Goal: Task Accomplishment & Management: Manage account settings

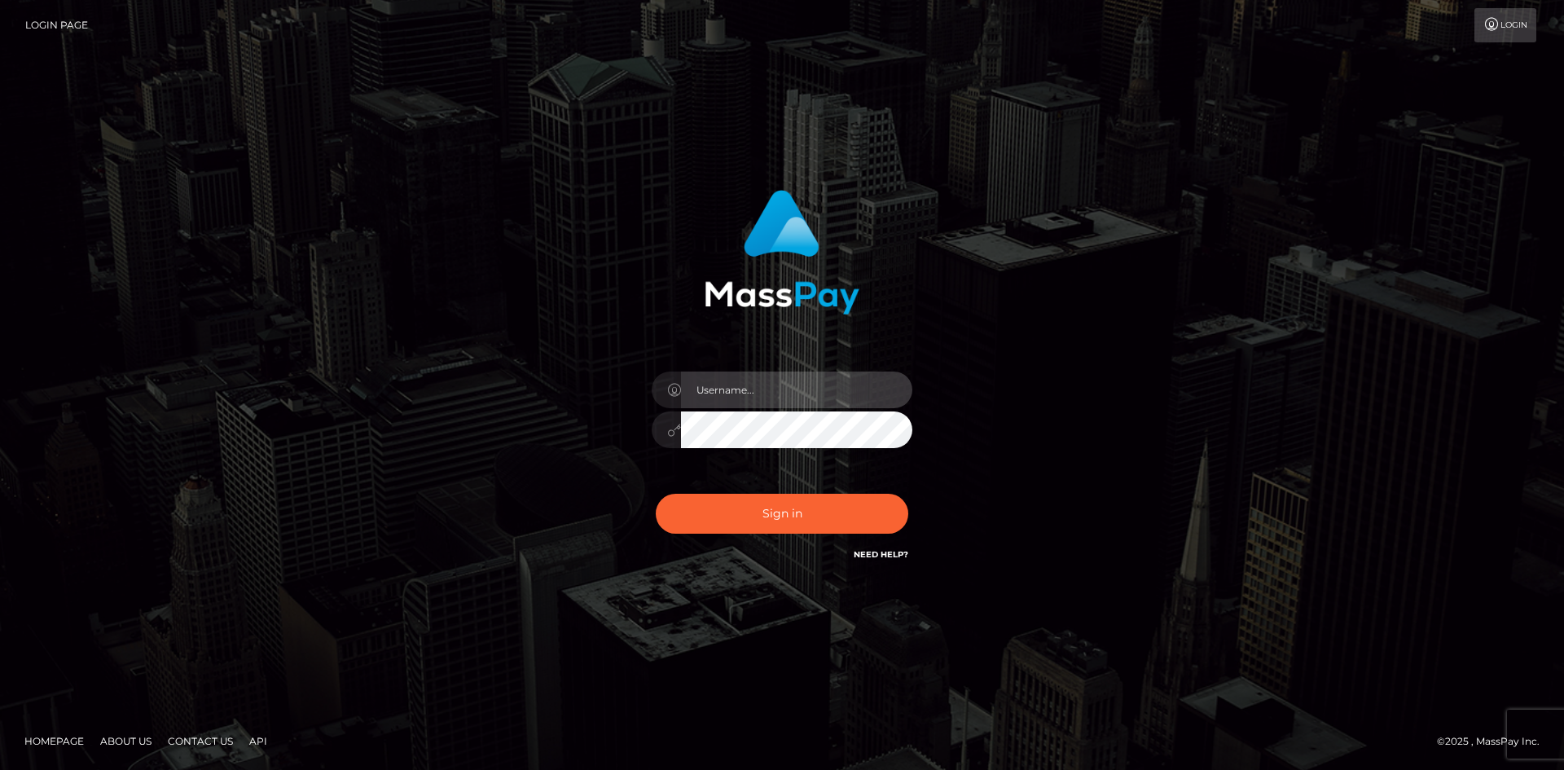
click at [738, 393] on input "text" at bounding box center [796, 389] width 231 height 37
type input "[EMAIL_ADDRESS][DOMAIN_NAME]"
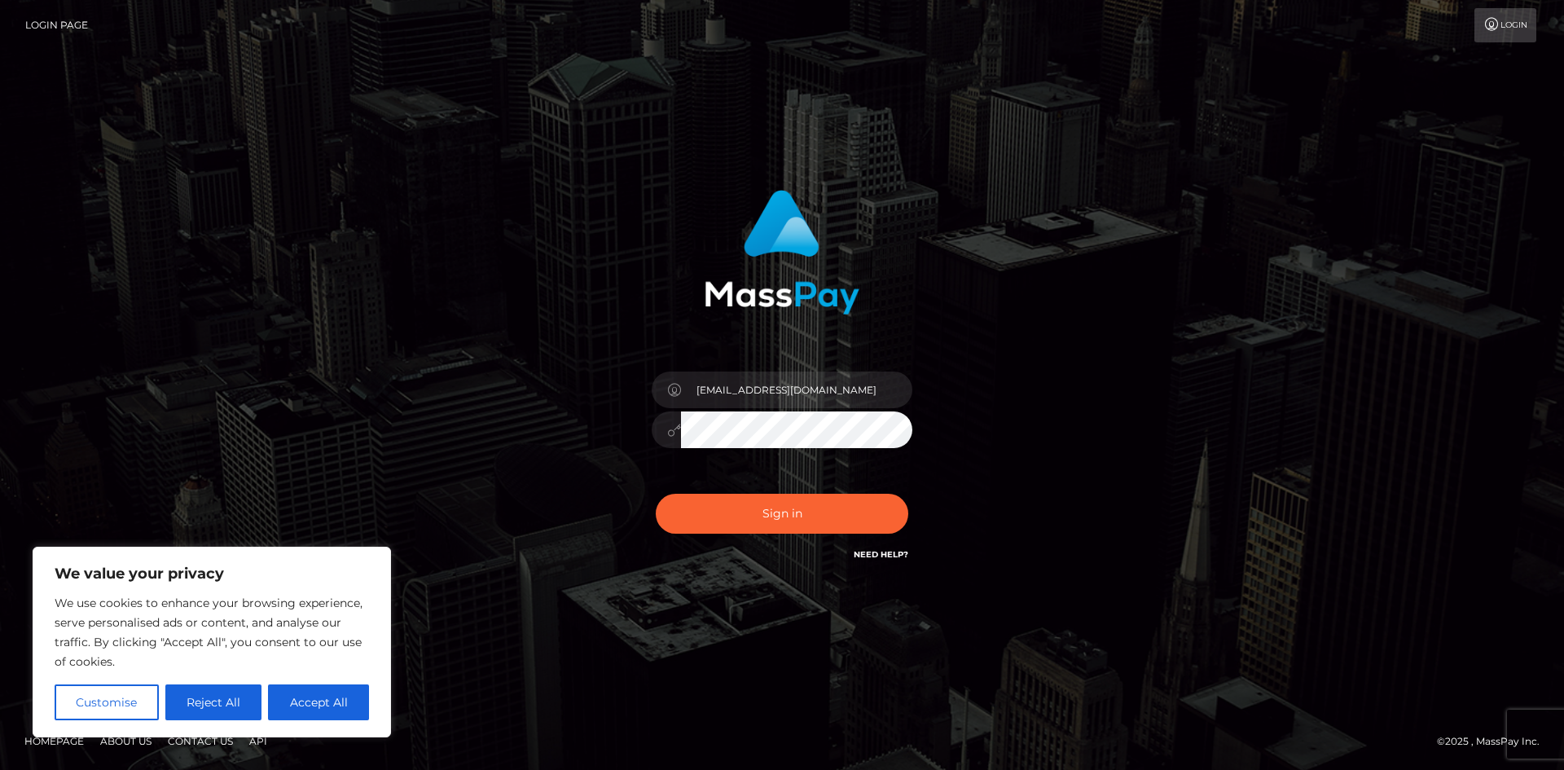
click at [656, 494] on button "Sign in" at bounding box center [782, 514] width 252 height 40
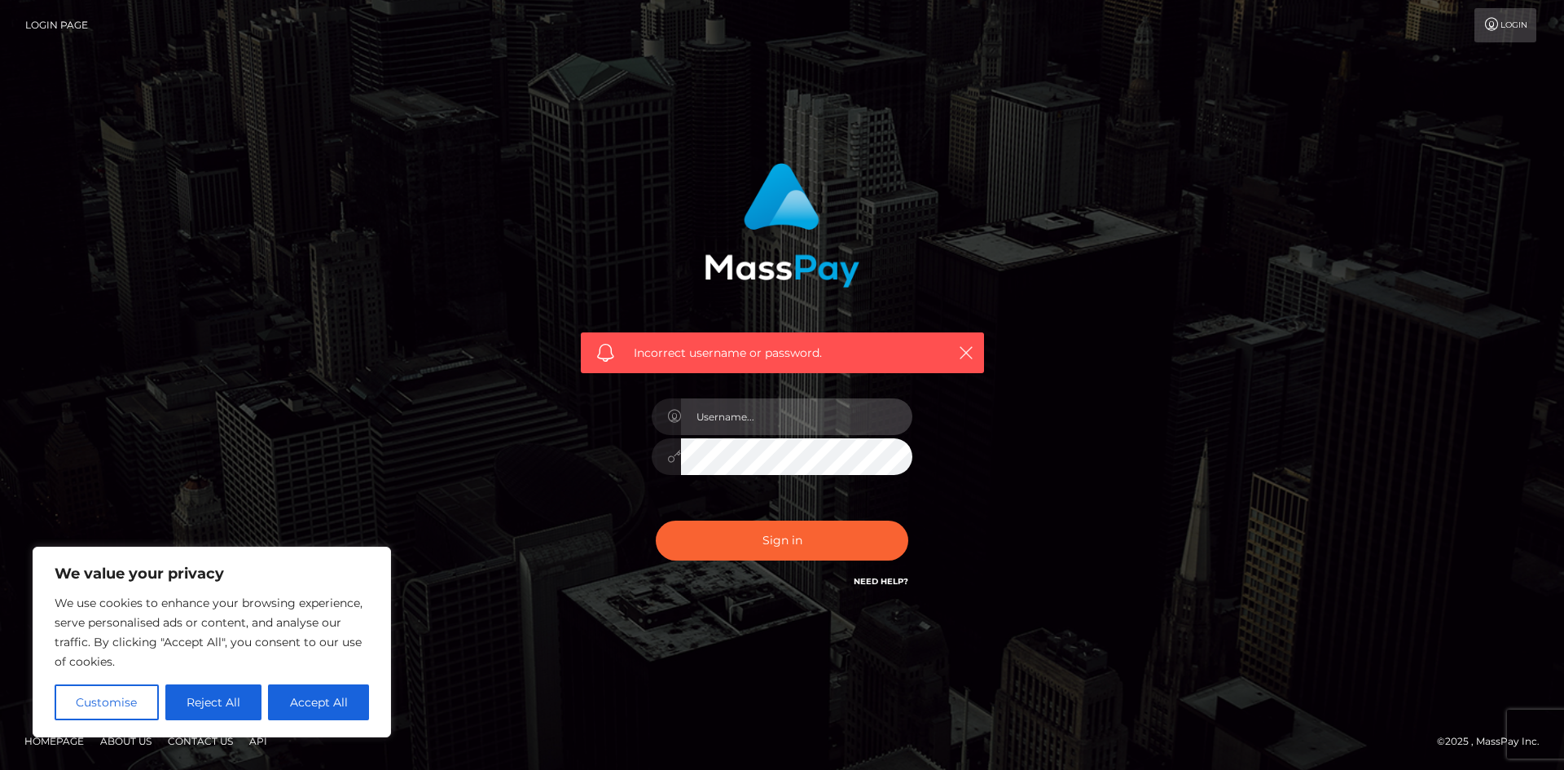
click at [718, 414] on input "text" at bounding box center [796, 416] width 231 height 37
type input "[EMAIL_ADDRESS][DOMAIN_NAME]"
click at [656, 520] on button "Sign in" at bounding box center [782, 540] width 252 height 40
click at [770, 418] on input "text" at bounding box center [796, 416] width 231 height 37
type input "anitapaula9180@hotmail.com"
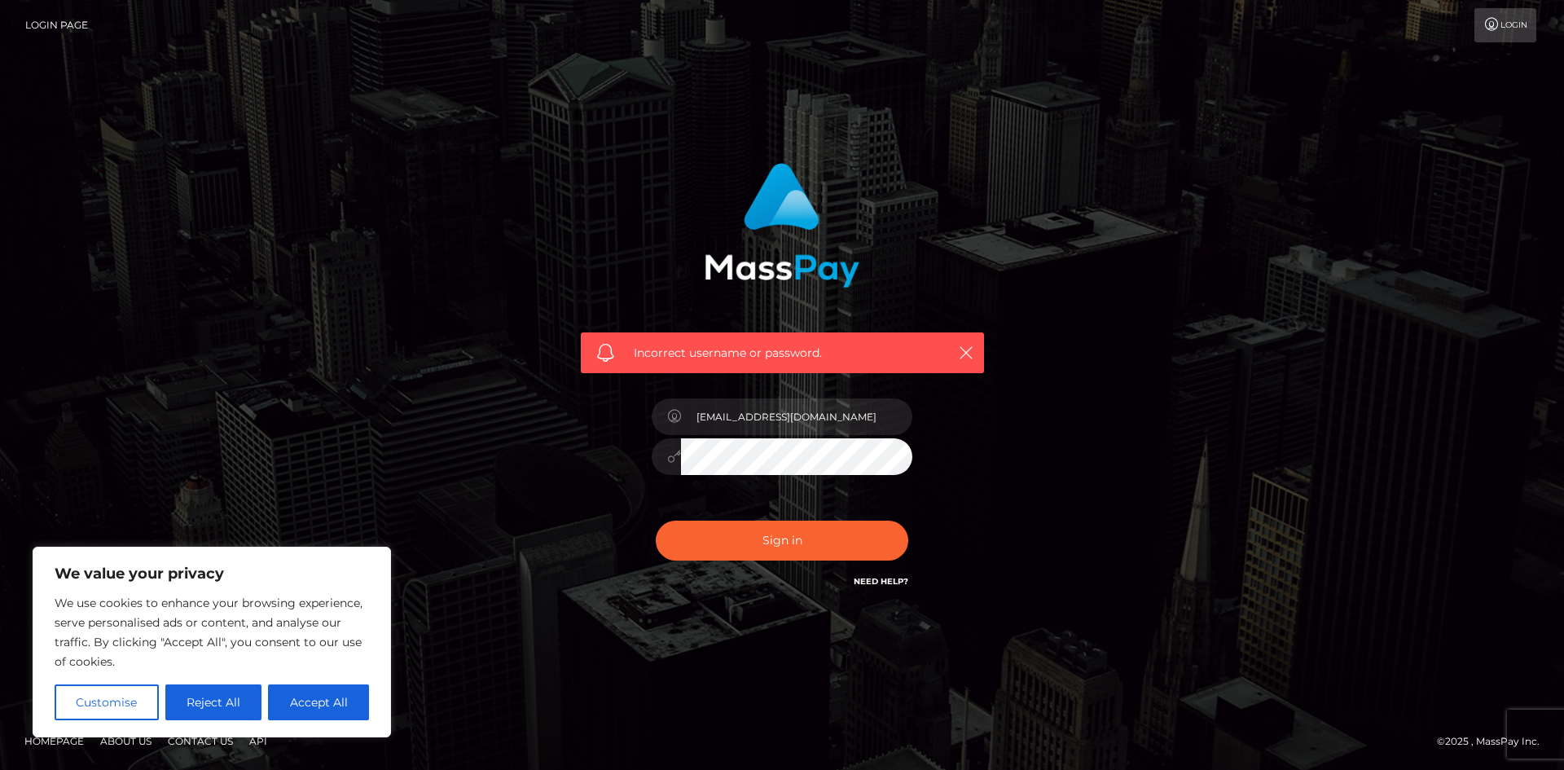
click at [656, 520] on button "Sign in" at bounding box center [782, 540] width 252 height 40
click at [301, 705] on button "Accept All" at bounding box center [318, 702] width 101 height 36
checkbox input "true"
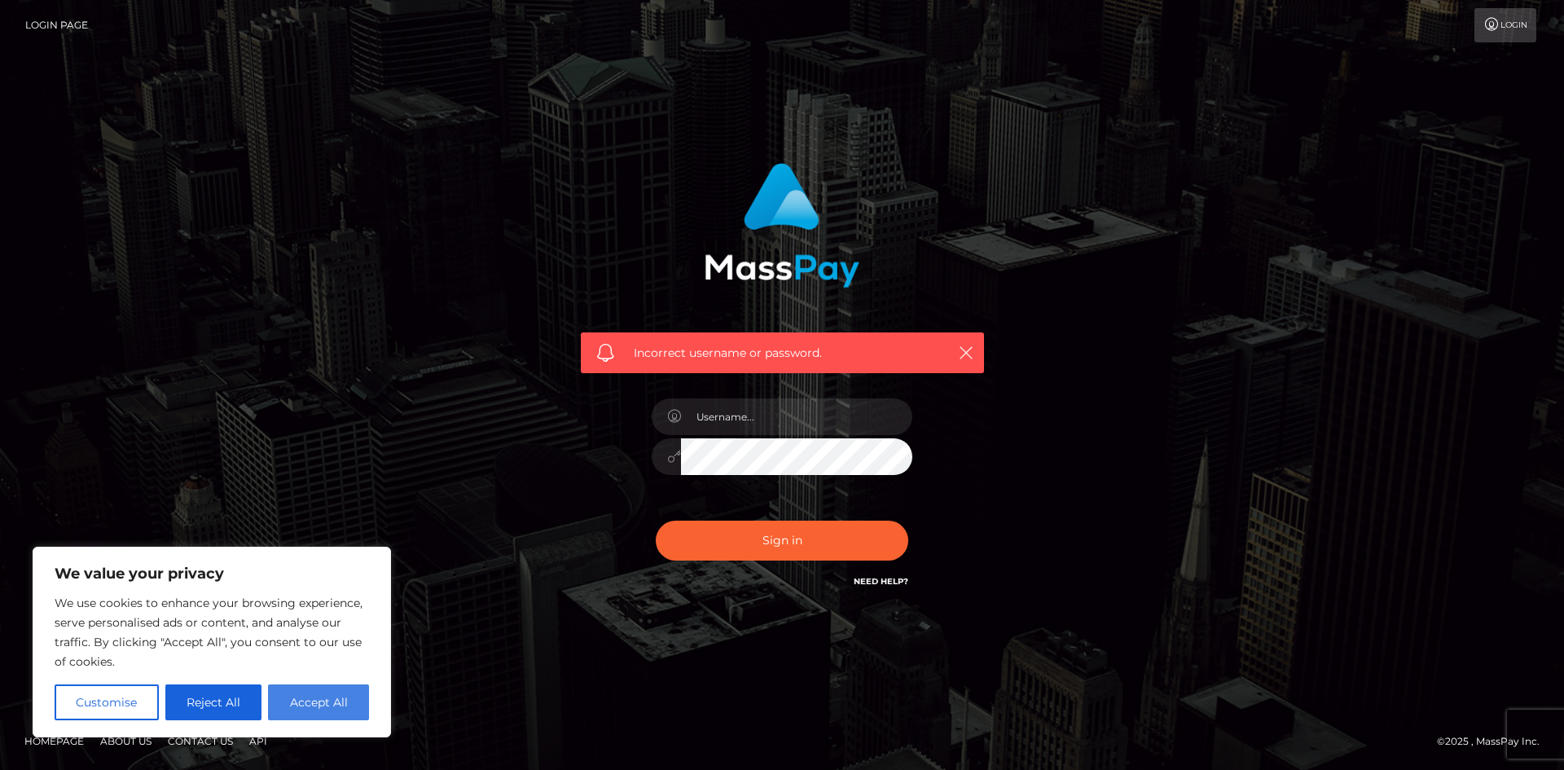
checkbox input "true"
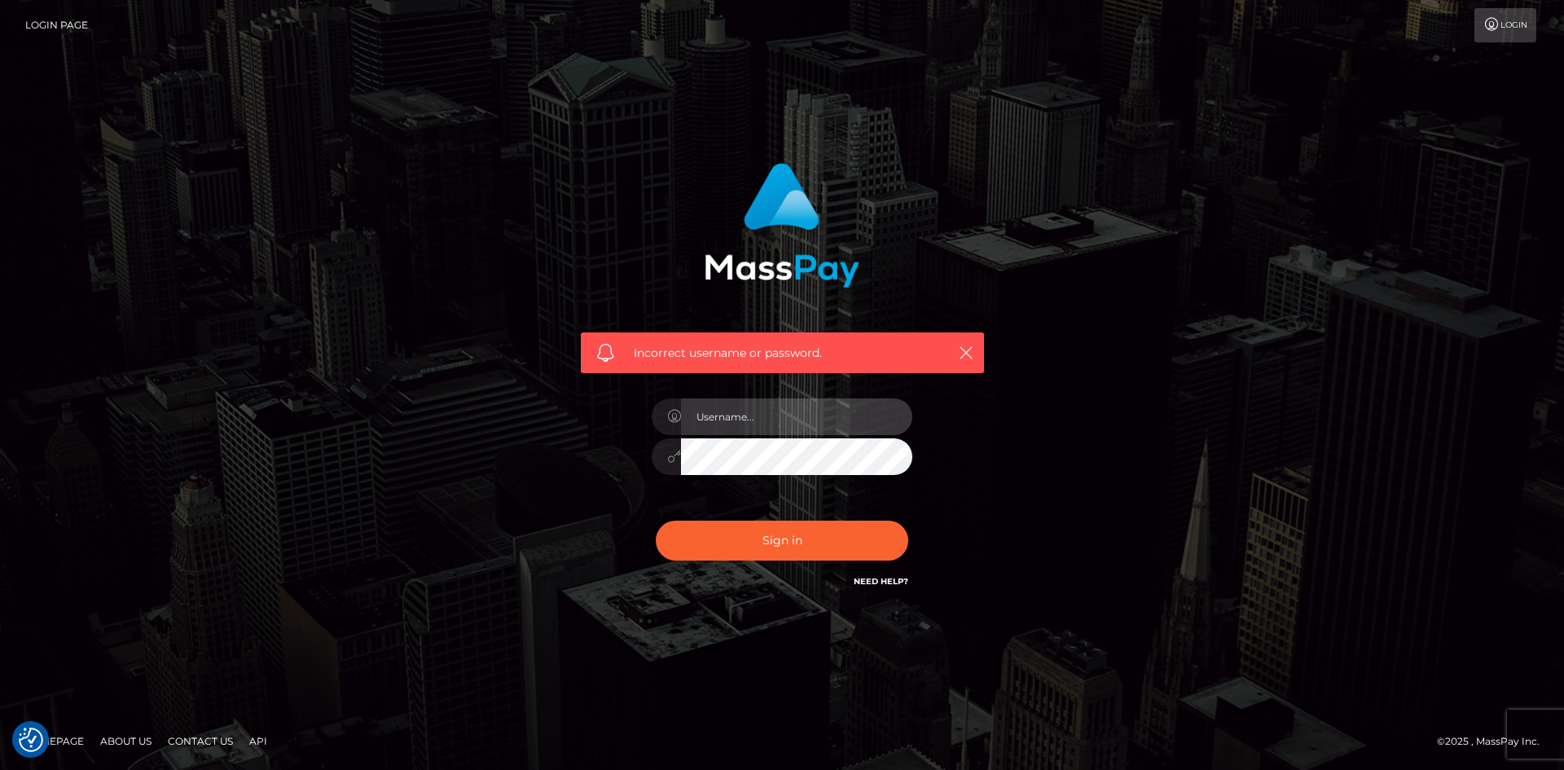
click at [768, 426] on input "text" at bounding box center [796, 416] width 231 height 37
type input "[EMAIL_ADDRESS][DOMAIN_NAME]"
click at [804, 573] on div "Sign in Need Help?" at bounding box center [781, 547] width 285 height 72
click at [792, 555] on button "Sign in" at bounding box center [782, 540] width 252 height 40
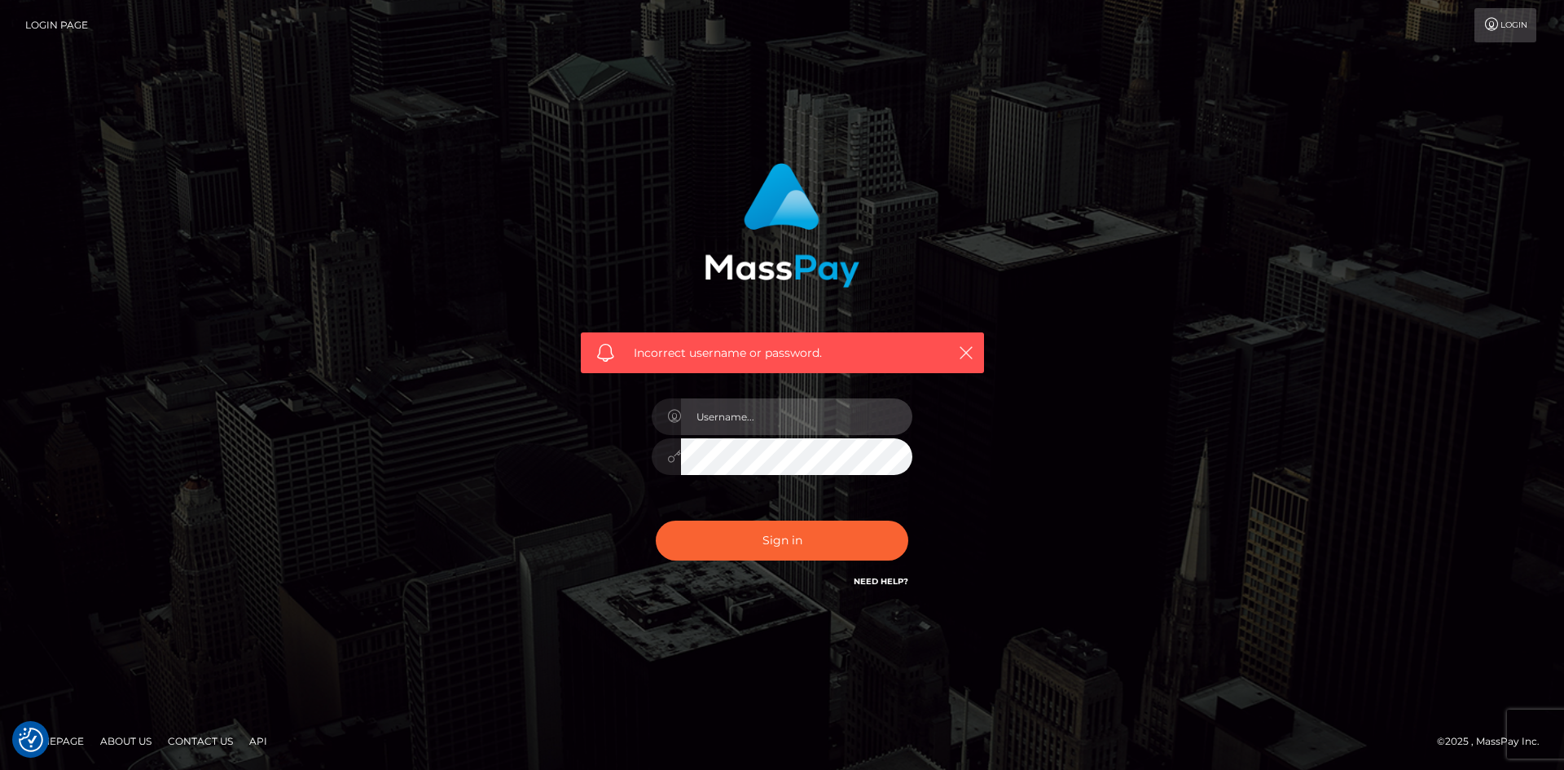
click at [793, 426] on input "text" at bounding box center [796, 416] width 231 height 37
type input "[EMAIL_ADDRESS][DOMAIN_NAME]"
click at [656, 520] on button "Sign in" at bounding box center [782, 540] width 252 height 40
click at [735, 422] on input "text" at bounding box center [796, 416] width 231 height 37
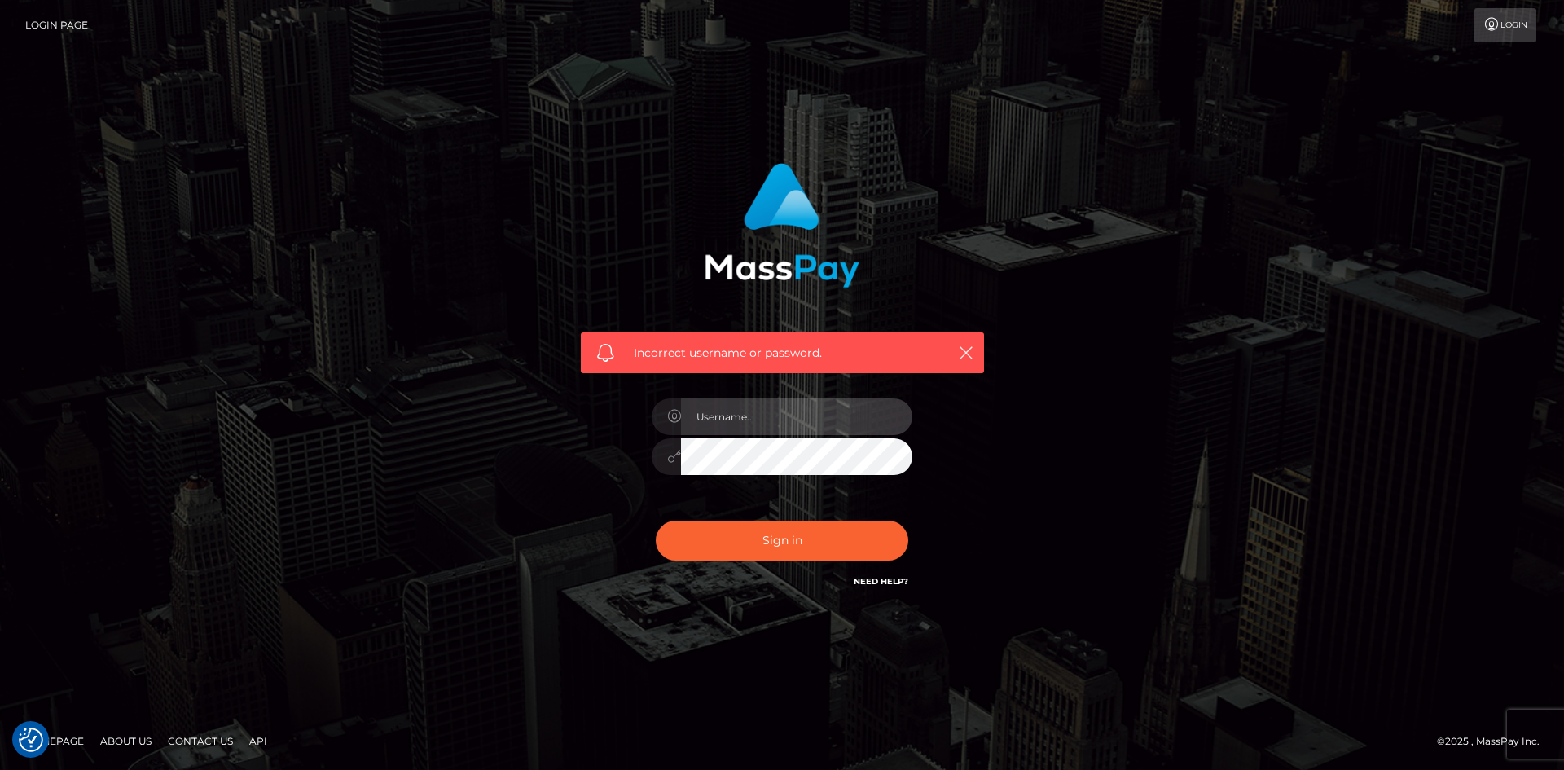
type input "[EMAIL_ADDRESS][DOMAIN_NAME]"
click at [656, 520] on button "Sign in" at bounding box center [782, 540] width 252 height 40
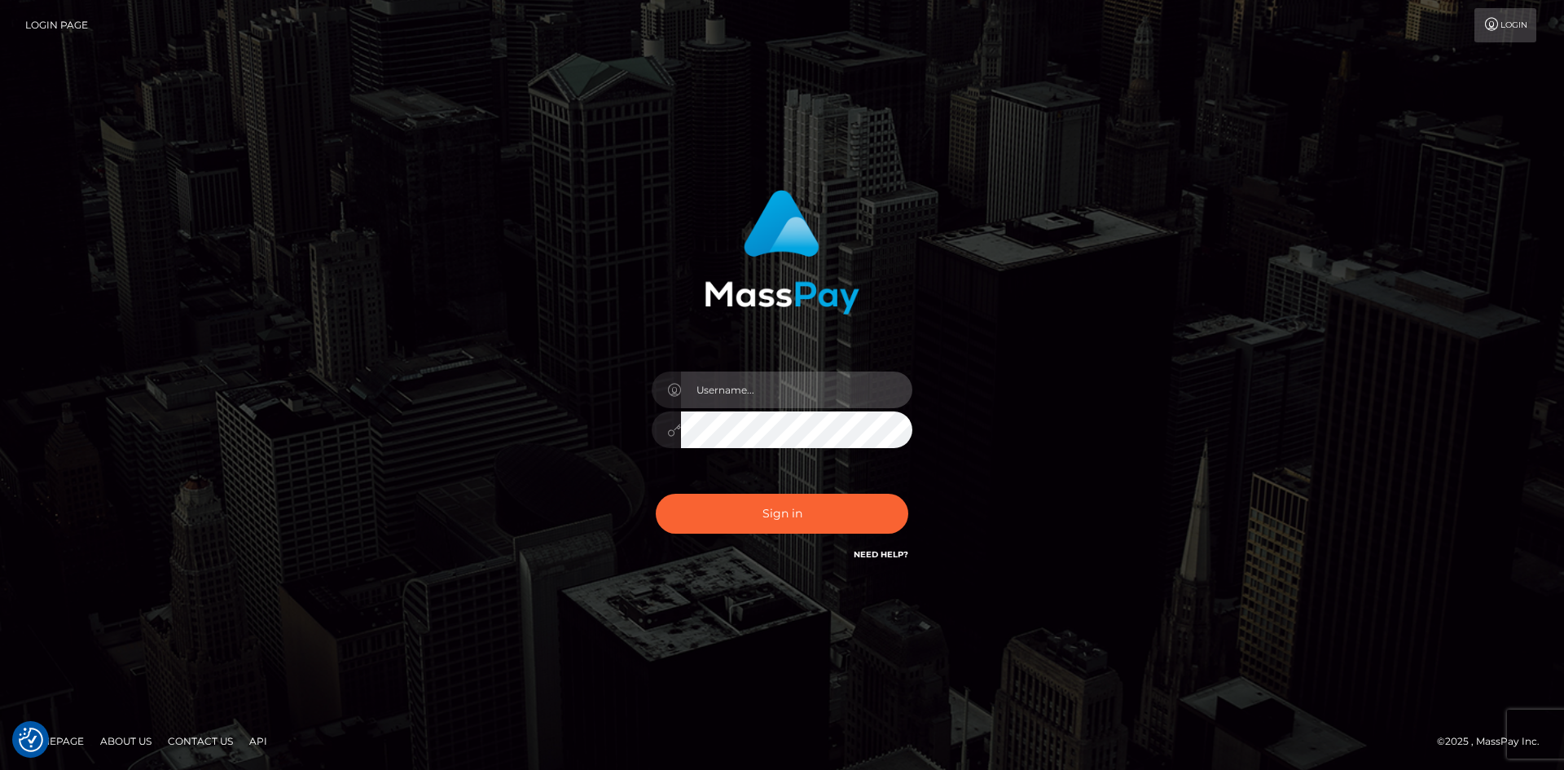
click at [770, 408] on input "text" at bounding box center [796, 389] width 231 height 37
type input "[EMAIL_ADDRESS][DOMAIN_NAME]"
click at [656, 494] on button "Sign in" at bounding box center [782, 514] width 252 height 40
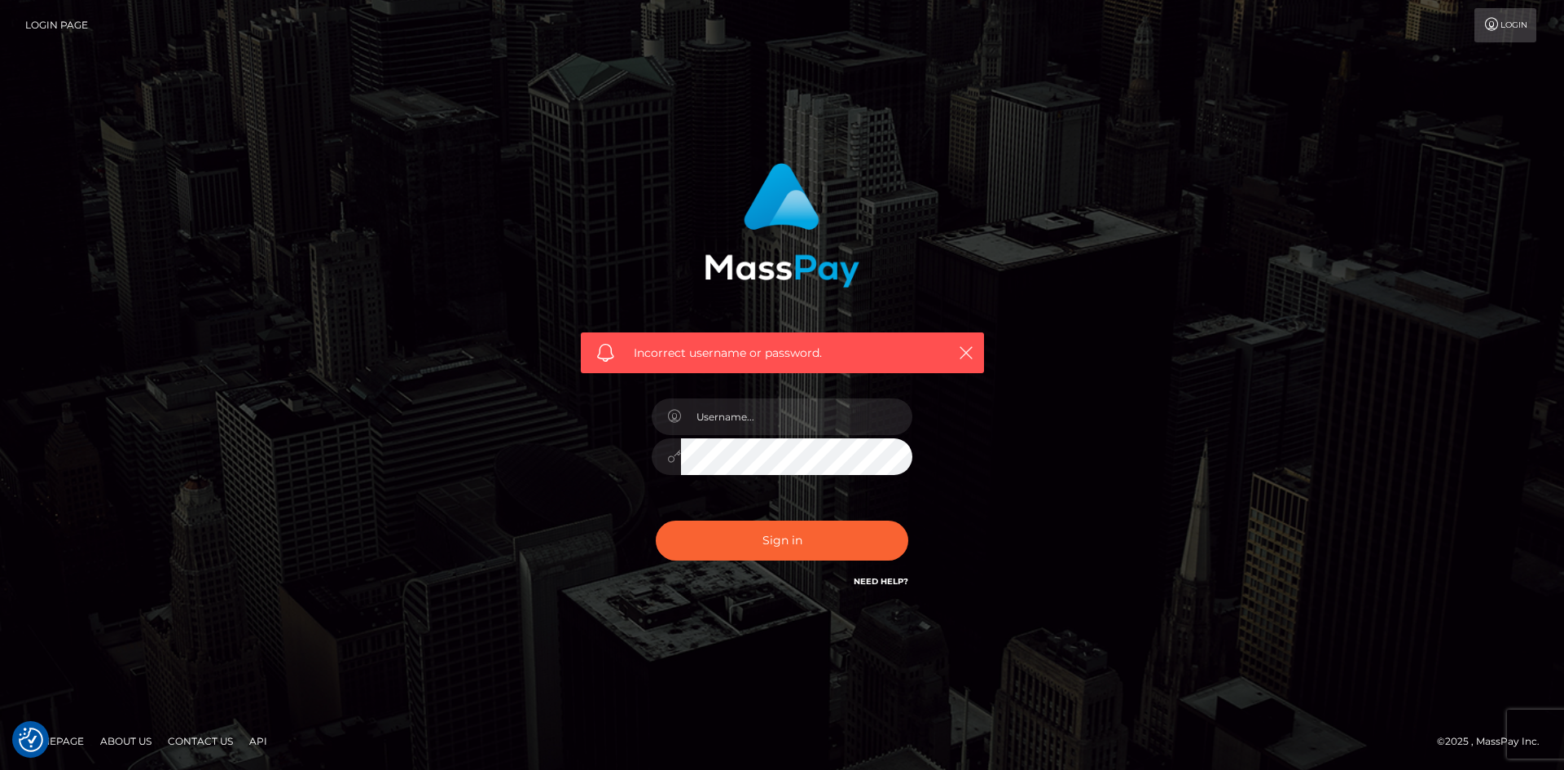
click at [771, 435] on div at bounding box center [781, 448] width 285 height 125
click at [764, 428] on input "text" at bounding box center [796, 416] width 231 height 37
type input "[EMAIL_ADDRESS][DOMAIN_NAME]"
click at [656, 520] on button "Sign in" at bounding box center [782, 540] width 252 height 40
click at [770, 418] on input "text" at bounding box center [796, 416] width 231 height 37
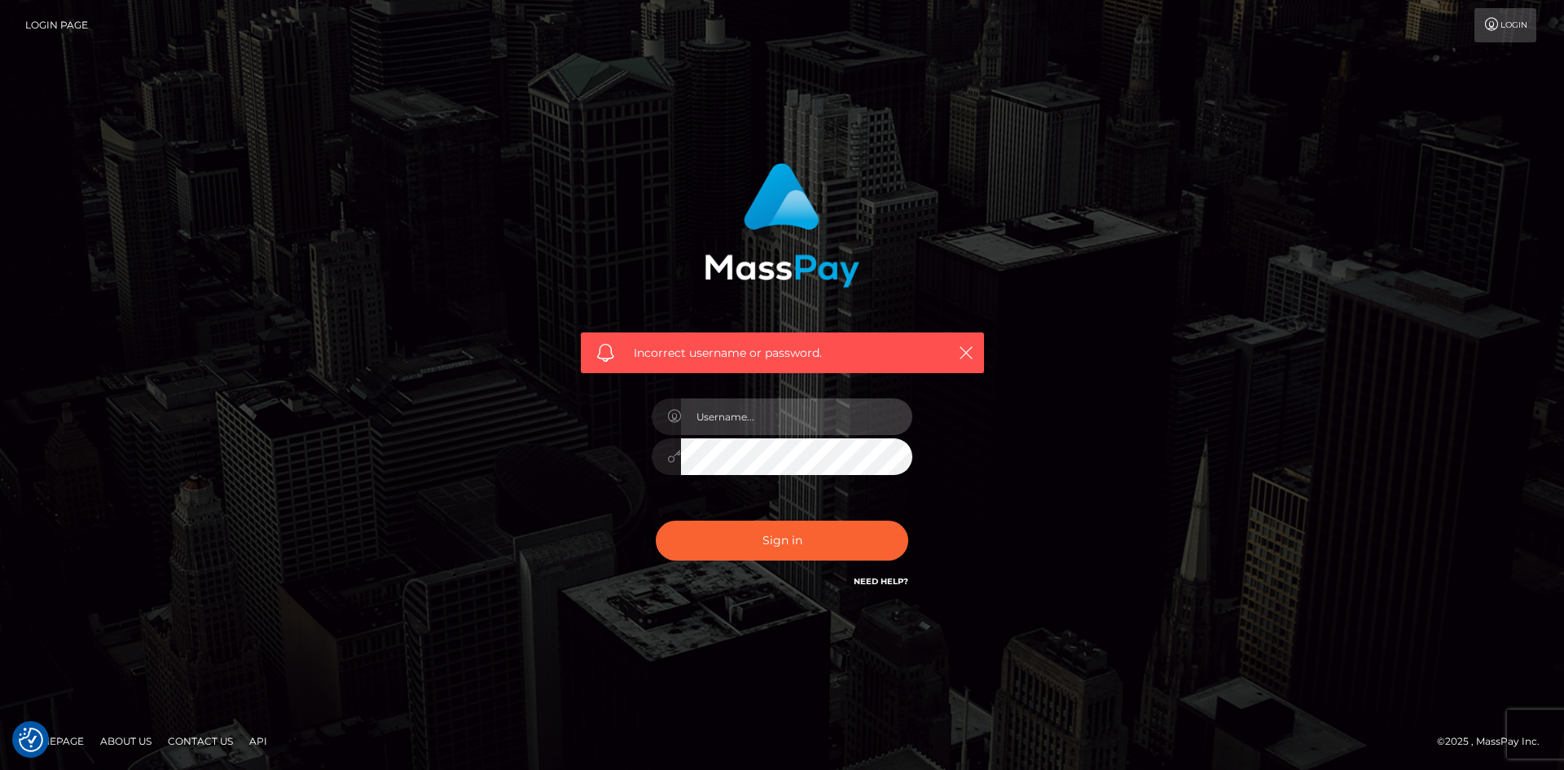
type input "[EMAIL_ADDRESS][DOMAIN_NAME]"
click at [656, 520] on button "Sign in" at bounding box center [782, 540] width 252 height 40
click at [789, 418] on input "text" at bounding box center [796, 416] width 231 height 37
type input "[EMAIL_ADDRESS][DOMAIN_NAME]"
click at [656, 520] on button "Sign in" at bounding box center [782, 540] width 252 height 40
